Goal: Information Seeking & Learning: Find contact information

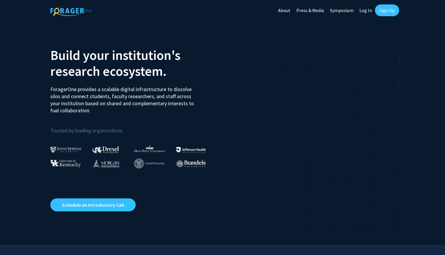
click at [368, 13] on link "Log In" at bounding box center [365, 10] width 19 height 21
select select
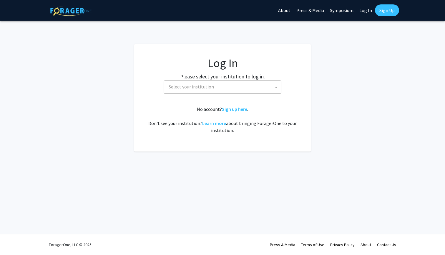
click at [234, 86] on span "Select your institution" at bounding box center [223, 87] width 115 height 12
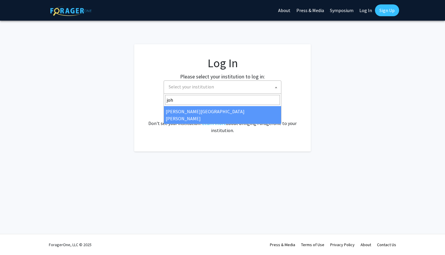
type input "joh"
select select "1"
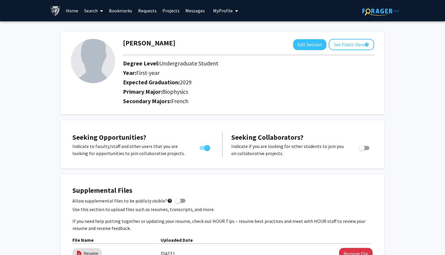
click at [94, 11] on link "Search" at bounding box center [93, 10] width 25 height 21
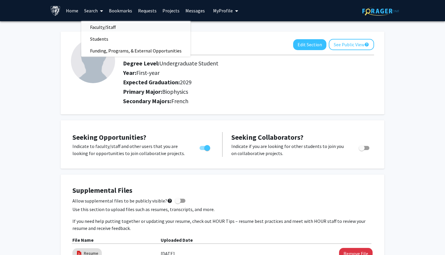
click at [105, 29] on span "Faculty/Staff" at bounding box center [102, 27] width 43 height 12
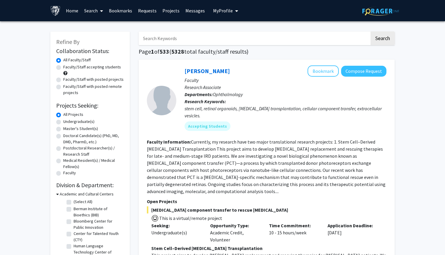
click at [93, 68] on label "Faculty/Staff accepting students" at bounding box center [92, 67] width 58 height 6
click at [67, 68] on input "Faculty/Staff accepting students" at bounding box center [65, 66] width 4 height 4
radio input "true"
click at [81, 122] on label "Undergraduate(s)" at bounding box center [78, 121] width 31 height 6
click at [67, 122] on input "Undergraduate(s)" at bounding box center [65, 120] width 4 height 4
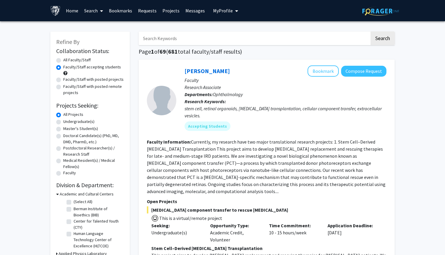
radio input "true"
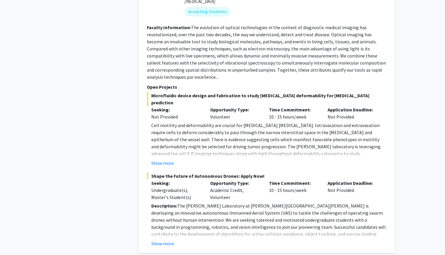
scroll to position [2598, 0]
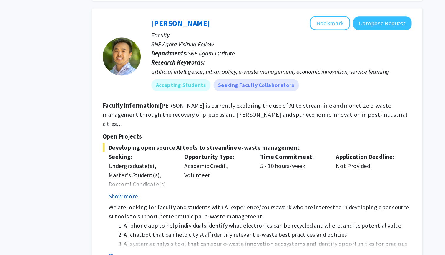
click at [151, 180] on button "Show more" at bounding box center [162, 183] width 23 height 7
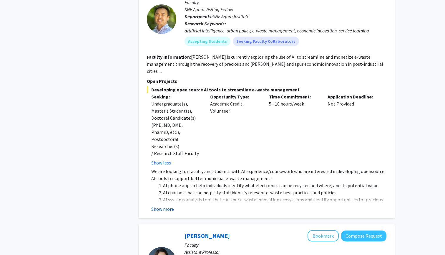
click at [161, 205] on button "Show more" at bounding box center [162, 208] width 23 height 7
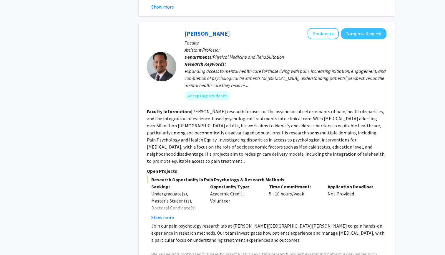
scroll to position [1415, 0]
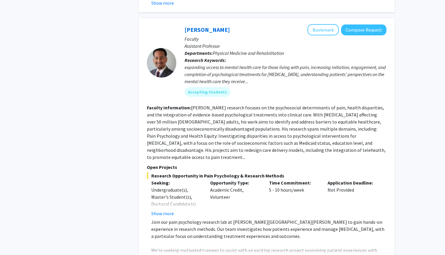
click at [167, 254] on button "Show more" at bounding box center [162, 259] width 23 height 7
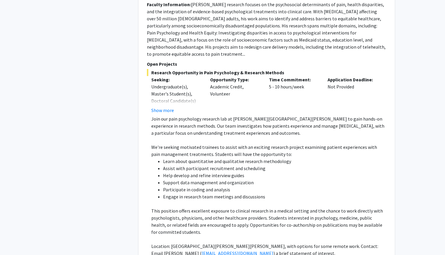
scroll to position [1522, 0]
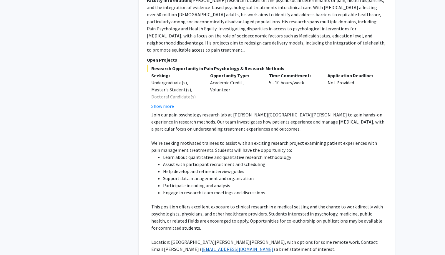
click at [202, 246] on link "frassu1@jhmi.edu" at bounding box center [238, 249] width 72 height 6
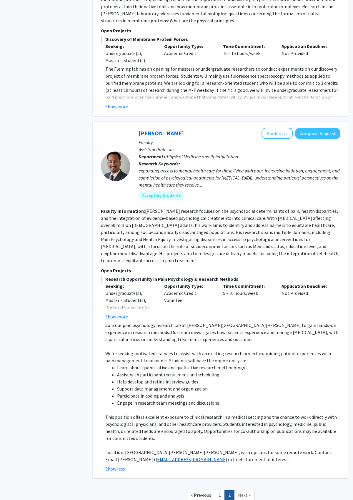
scroll to position [1287, 0]
